Goal: Use online tool/utility: Utilize a website feature to perform a specific function

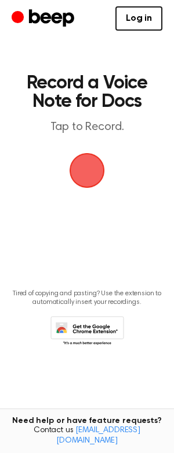
click at [91, 171] on span "button" at bounding box center [86, 170] width 35 height 35
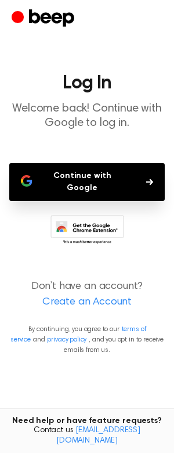
click at [97, 185] on button "Continue with Google" at bounding box center [86, 182] width 155 height 38
click at [38, 183] on button "Continue with Google" at bounding box center [86, 182] width 155 height 38
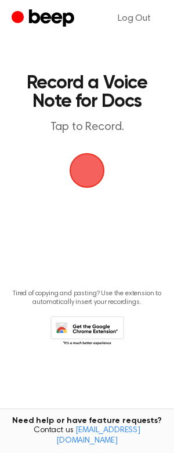
click at [87, 178] on span "button" at bounding box center [87, 170] width 32 height 32
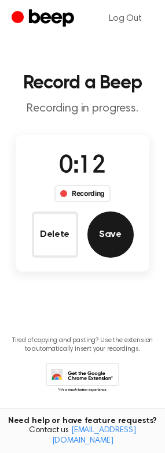
click at [107, 241] on button "Save" at bounding box center [110, 235] width 46 height 46
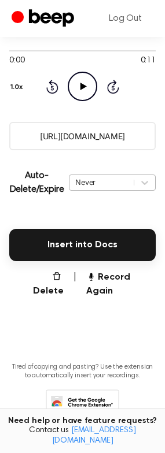
scroll to position [162, 0]
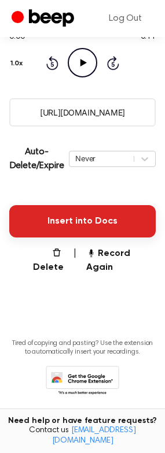
click at [98, 227] on button "Insert into Docs" at bounding box center [82, 221] width 146 height 32
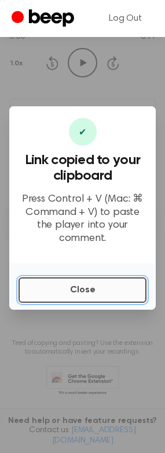
click at [95, 286] on button "Close" at bounding box center [83, 290] width 128 height 25
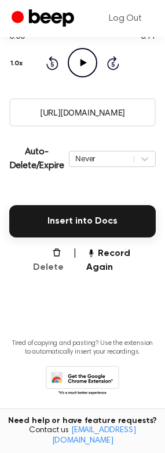
click at [57, 249] on button "Delete" at bounding box center [43, 261] width 40 height 28
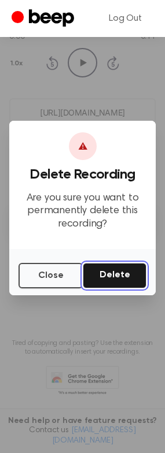
click at [104, 276] on button "Delete" at bounding box center [115, 275] width 64 height 25
